Goal: Information Seeking & Learning: Learn about a topic

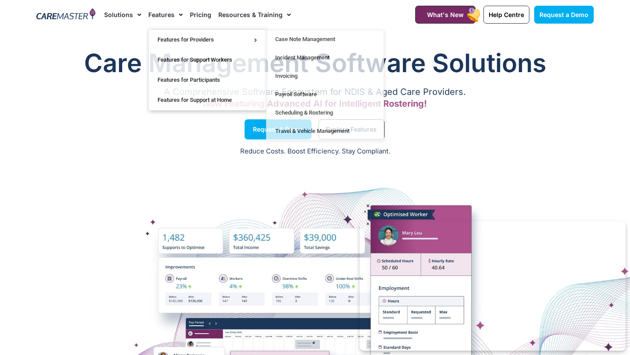
click at [196, 14] on link "Pricing" at bounding box center [200, 14] width 21 height 29
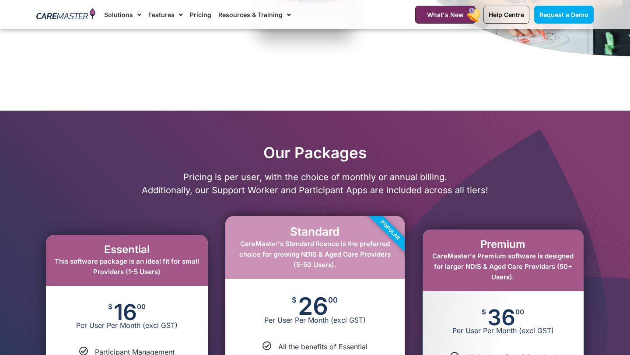
scroll to position [288, 0]
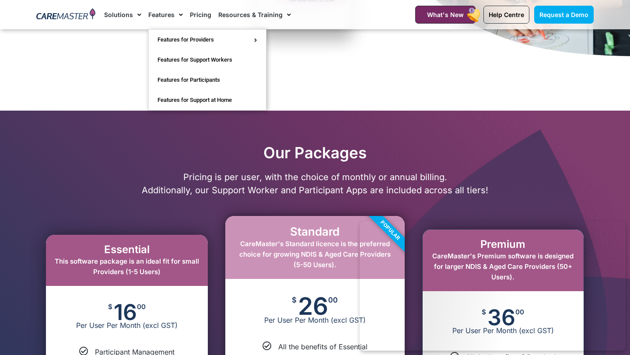
click at [161, 14] on link "Features" at bounding box center [165, 14] width 35 height 29
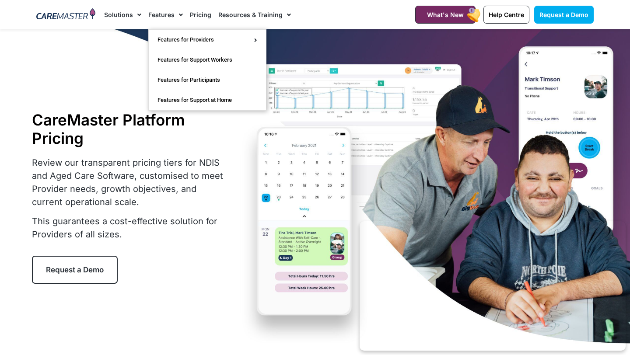
click at [167, 20] on link "Features" at bounding box center [165, 14] width 35 height 29
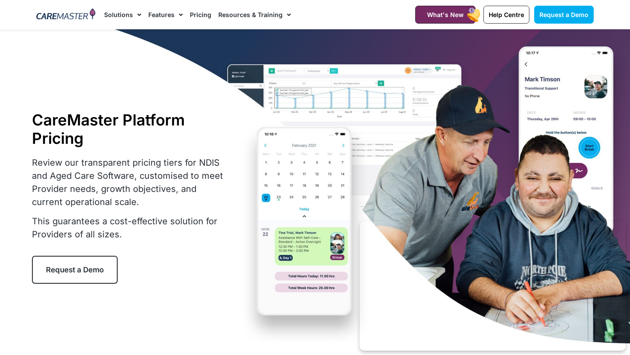
click at [165, 16] on link "Features" at bounding box center [165, 14] width 35 height 29
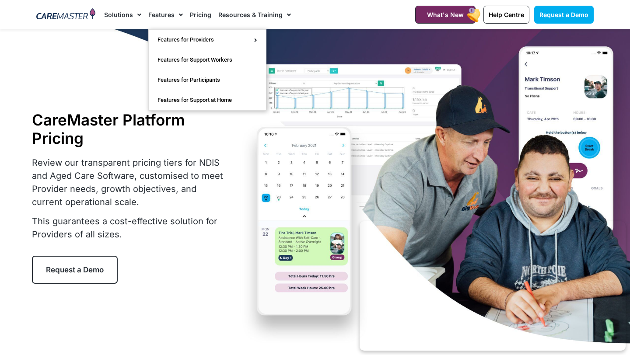
click at [168, 29] on ul "Features for Providers Case Note Management Incident Management Invoicing Payro…" at bounding box center [207, 69] width 118 height 81
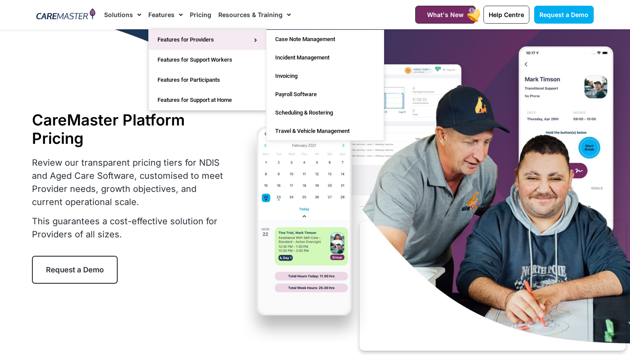
click at [173, 41] on link "Features for Providers" at bounding box center [207, 40] width 117 height 20
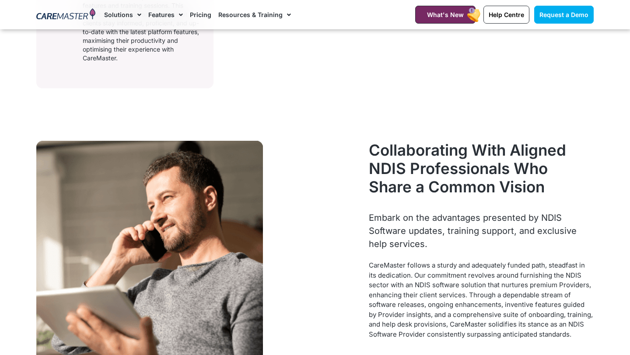
scroll to position [763, 0]
